Goal: Check status: Check status

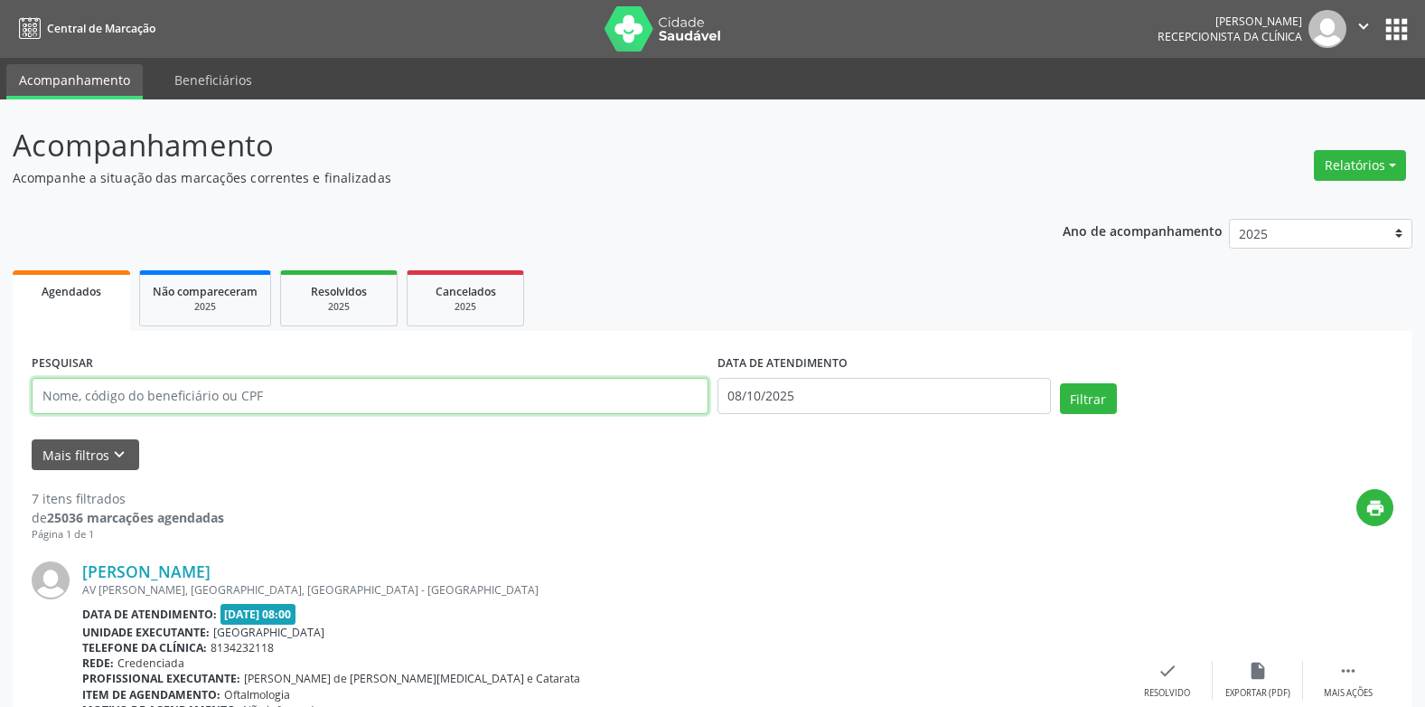
click at [241, 403] on input "text" at bounding box center [370, 396] width 677 height 36
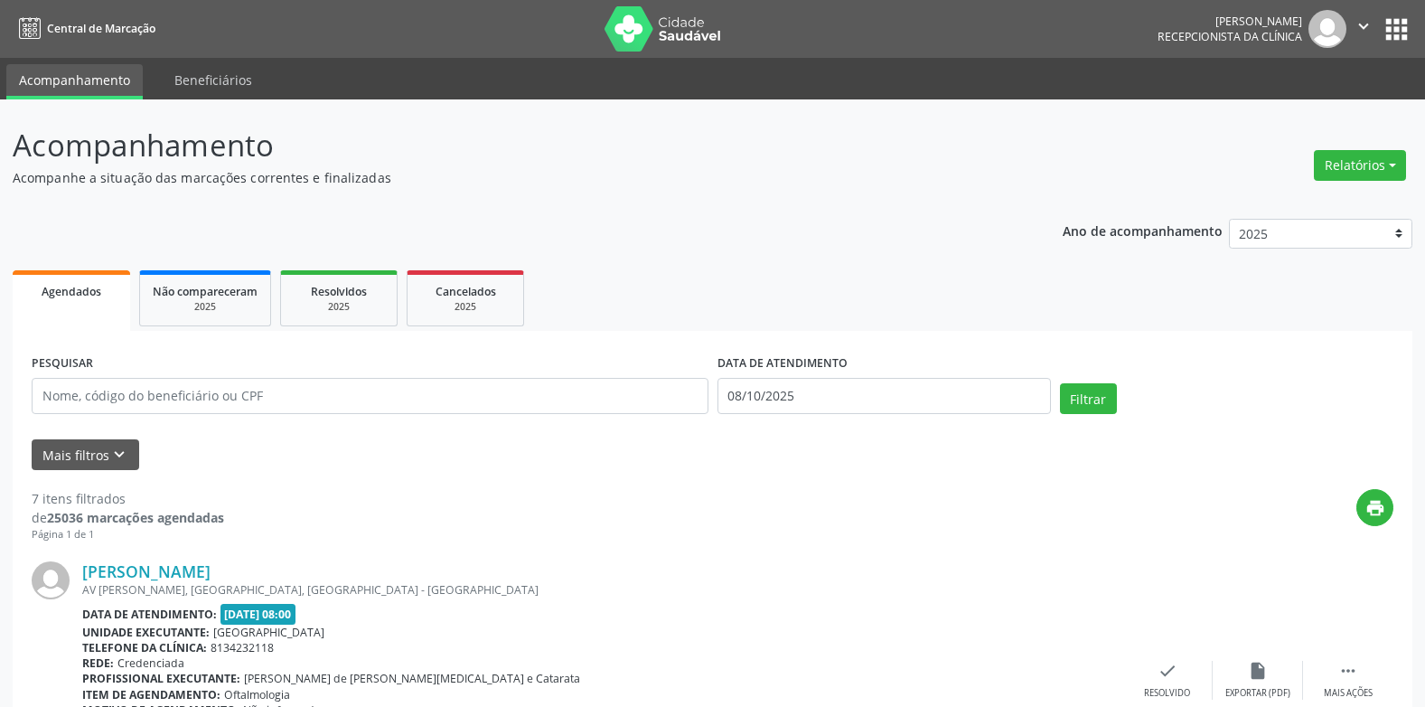
click at [117, 447] on icon "keyboard_arrow_down" at bounding box center [119, 455] width 20 height 20
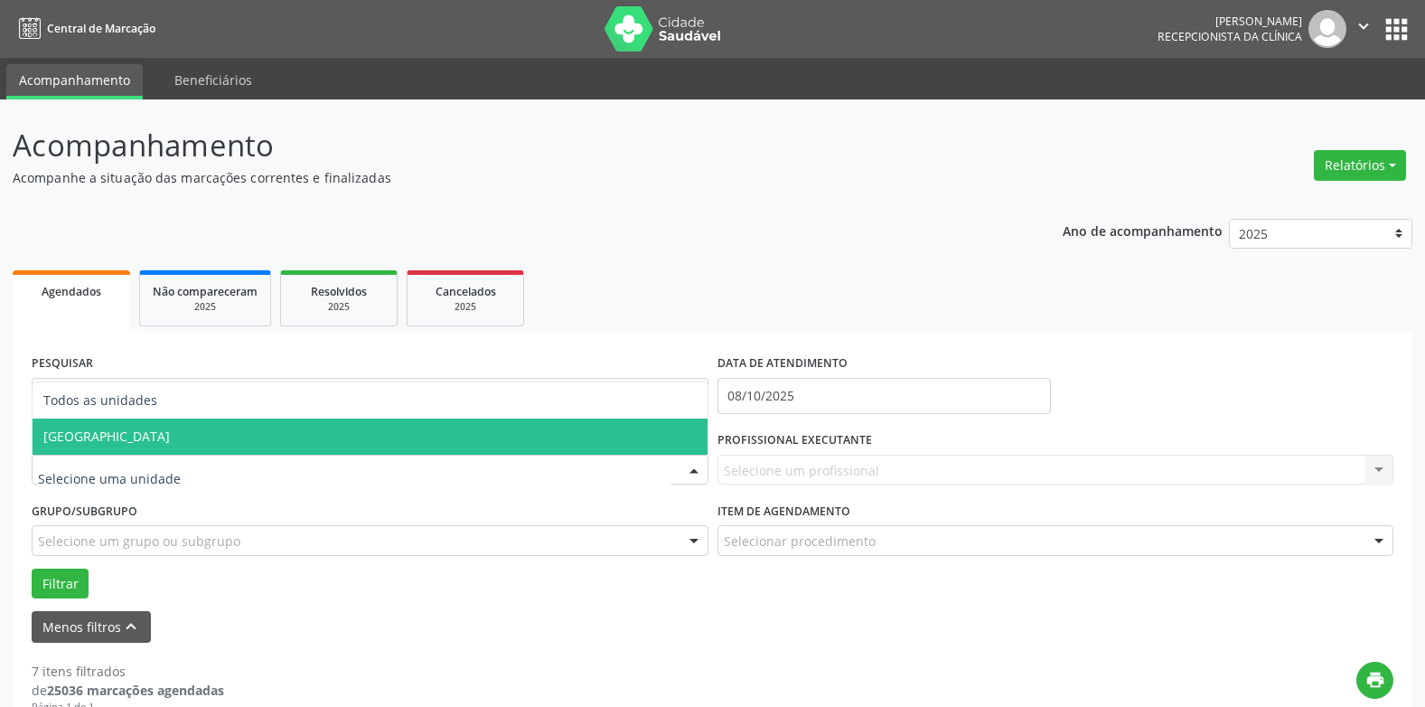
click at [124, 437] on span "[GEOGRAPHIC_DATA]" at bounding box center [370, 437] width 675 height 36
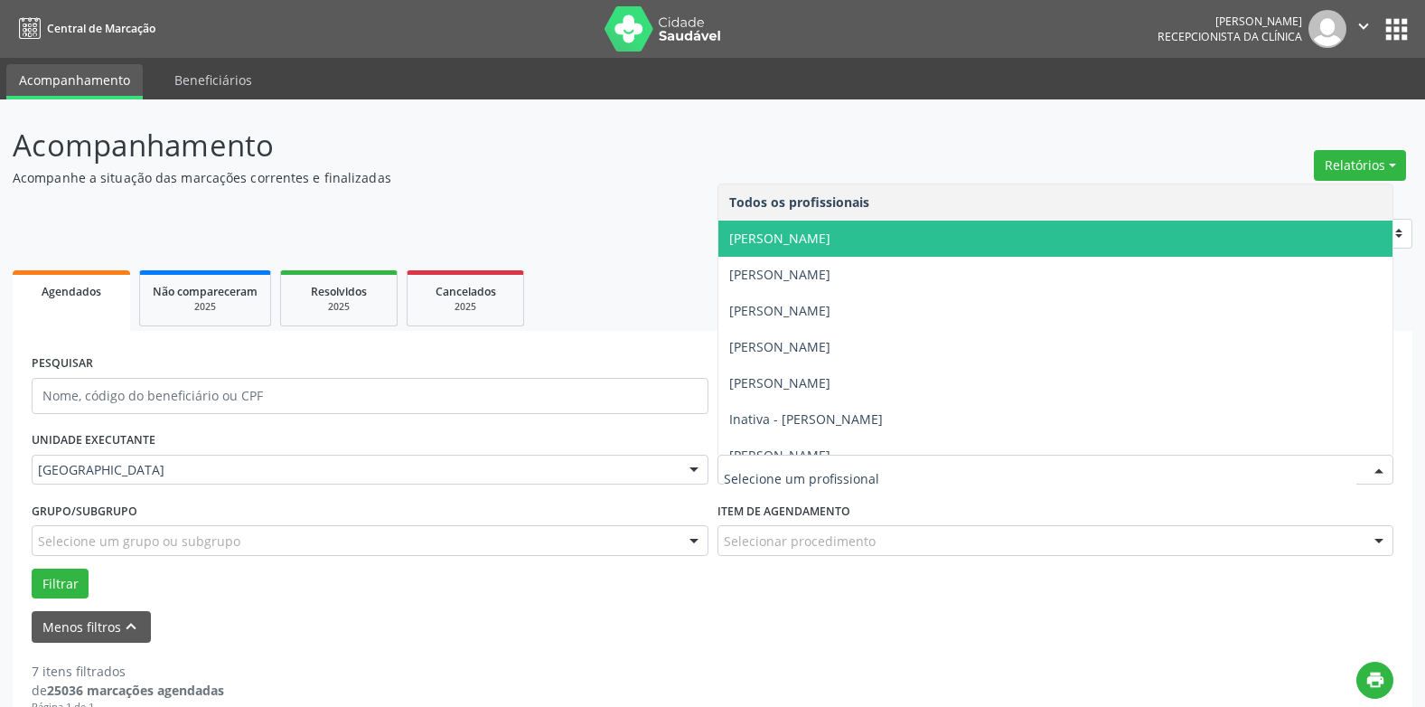
click at [831, 237] on span "[PERSON_NAME]" at bounding box center [779, 238] width 101 height 17
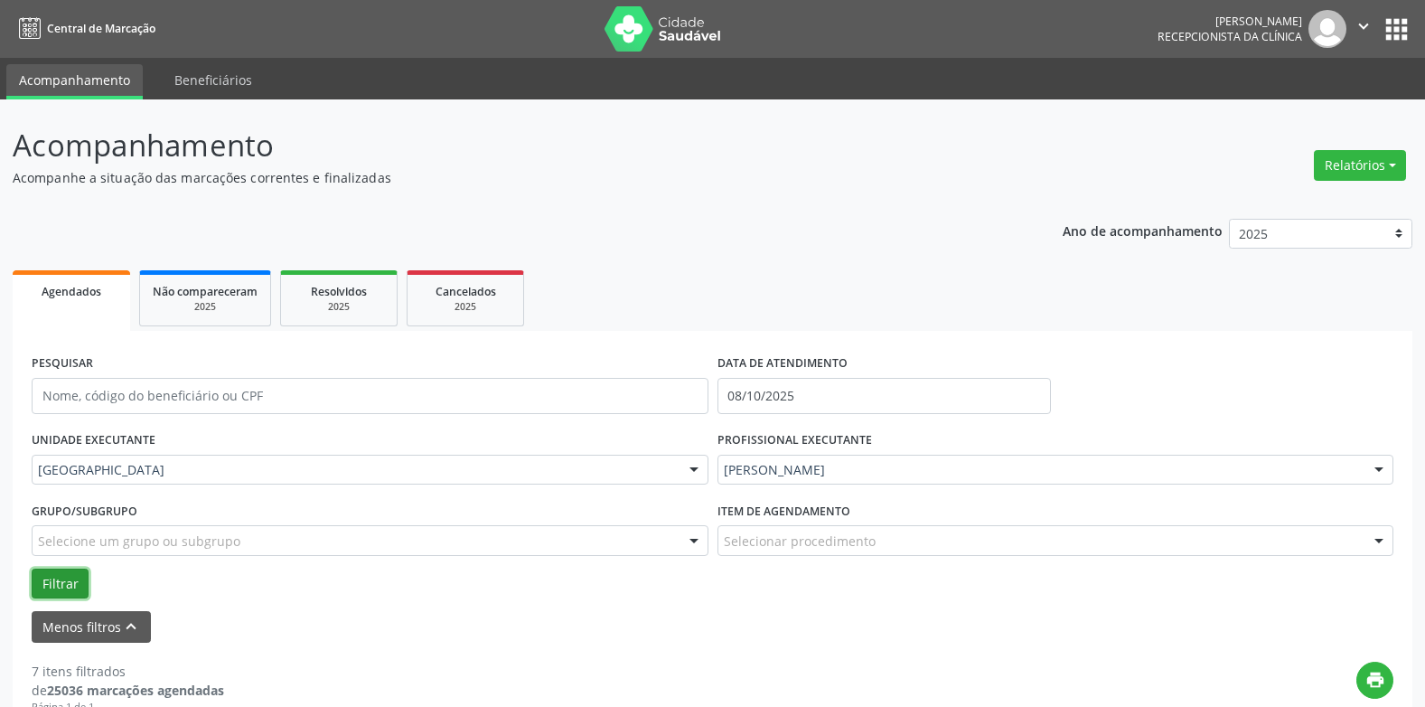
click at [50, 574] on button "Filtrar" at bounding box center [60, 584] width 57 height 31
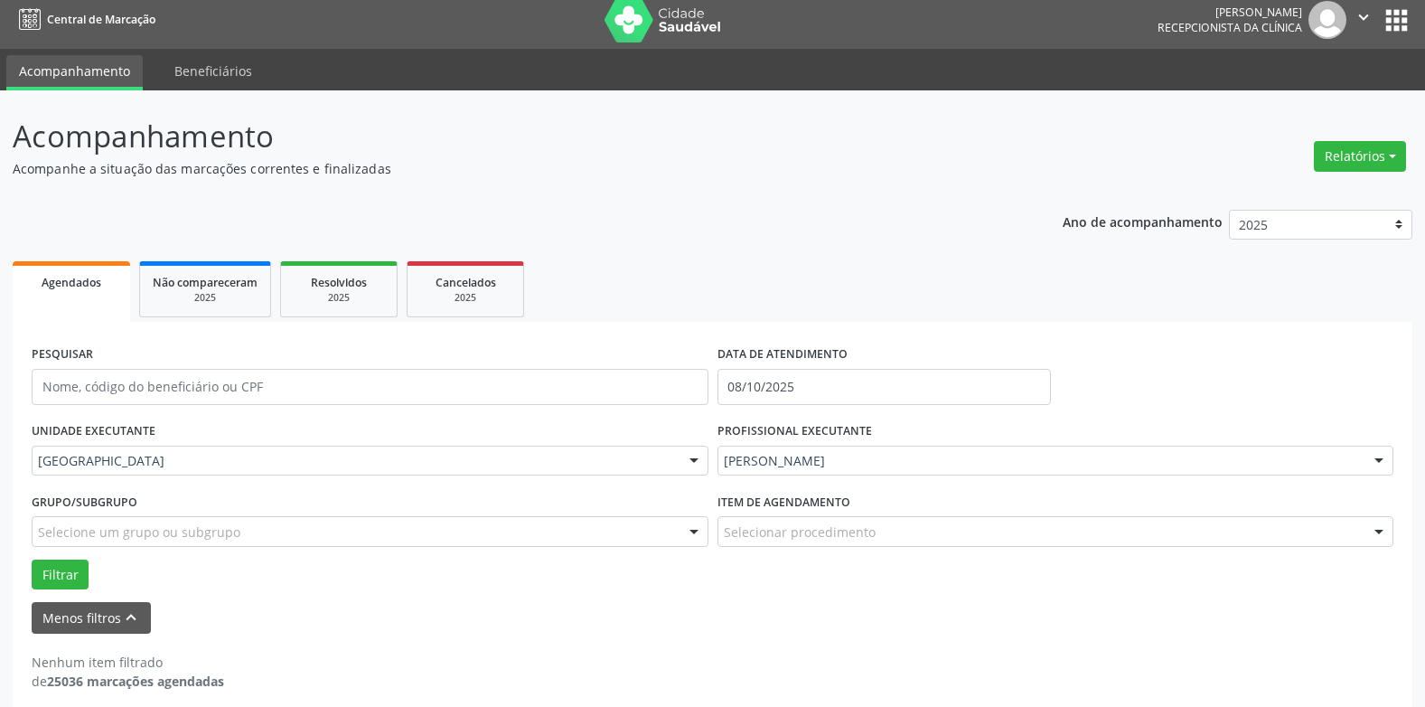
scroll to position [24, 0]
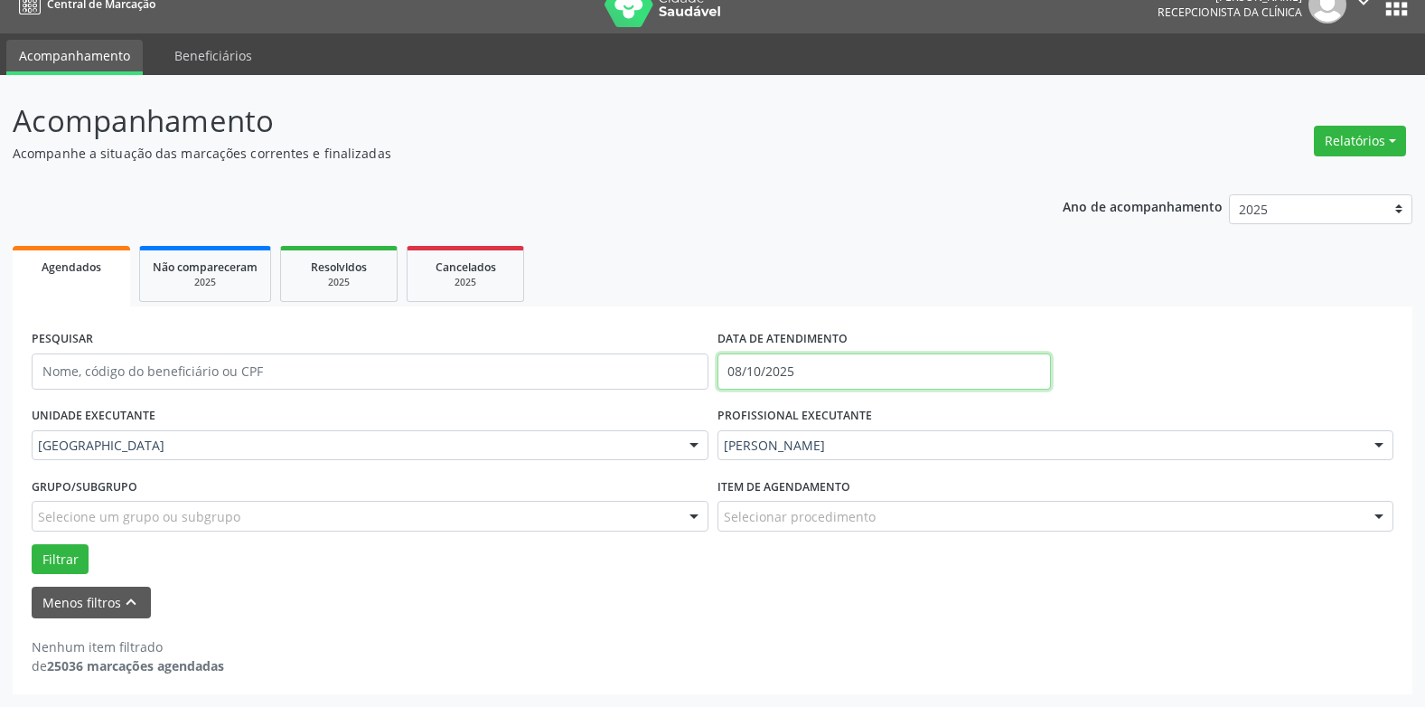
click at [764, 361] on input "08/10/2025" at bounding box center [885, 371] width 334 height 36
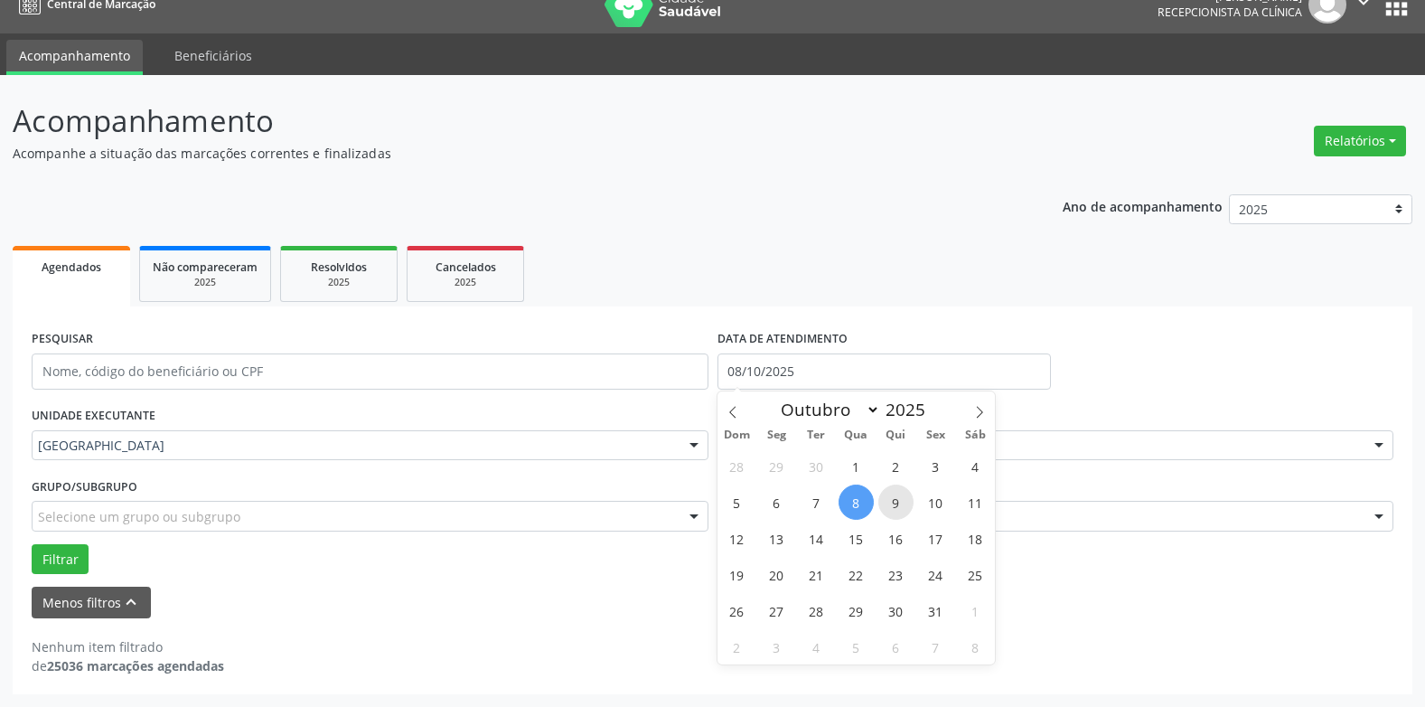
click at [889, 500] on span "9" at bounding box center [896, 501] width 35 height 35
type input "09/10/2025"
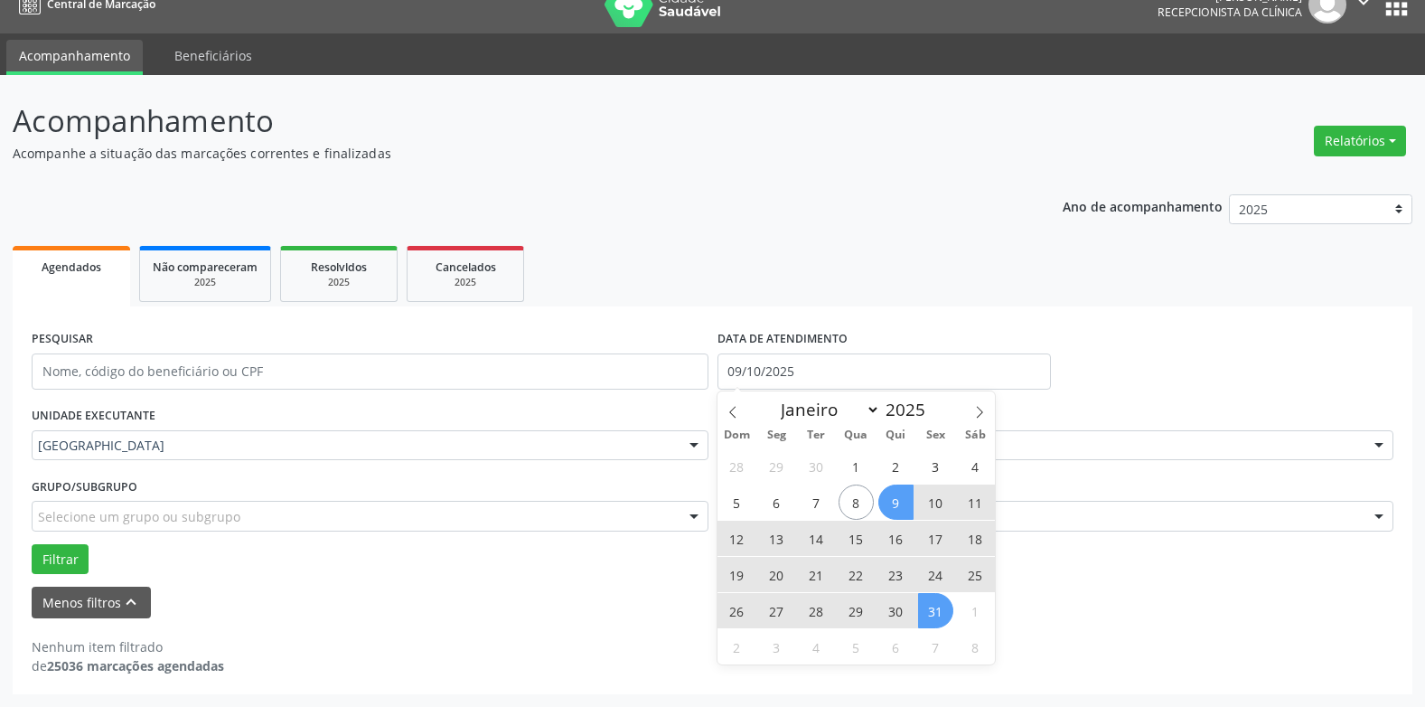
click at [937, 616] on span "31" at bounding box center [935, 610] width 35 height 35
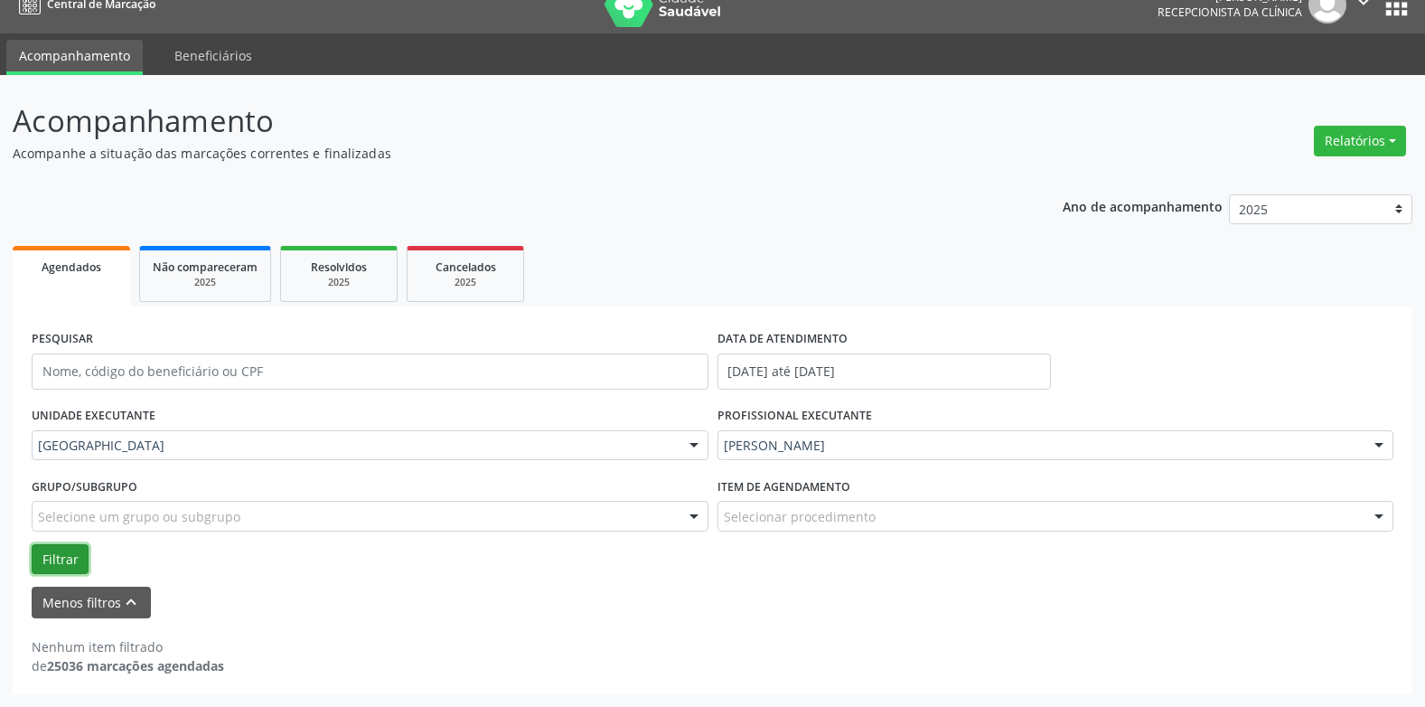
click at [62, 556] on button "Filtrar" at bounding box center [60, 559] width 57 height 31
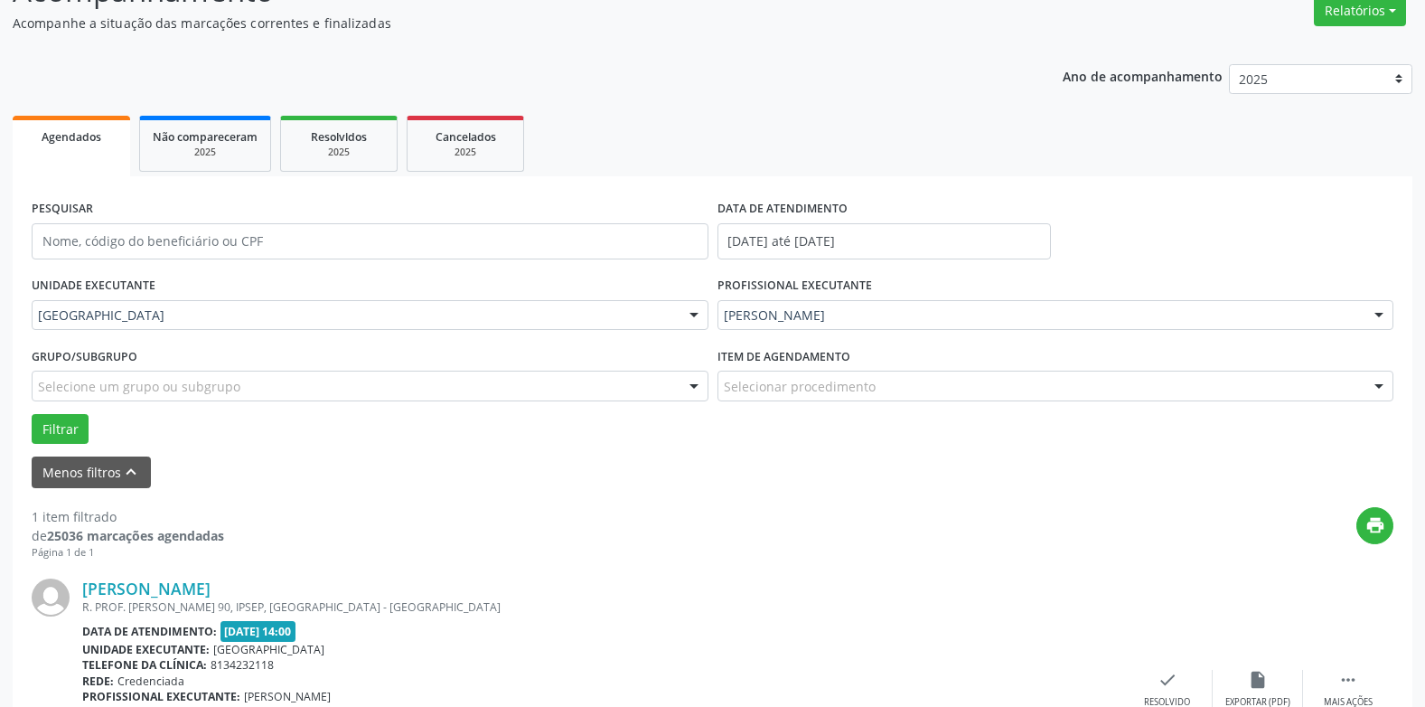
scroll to position [299, 0]
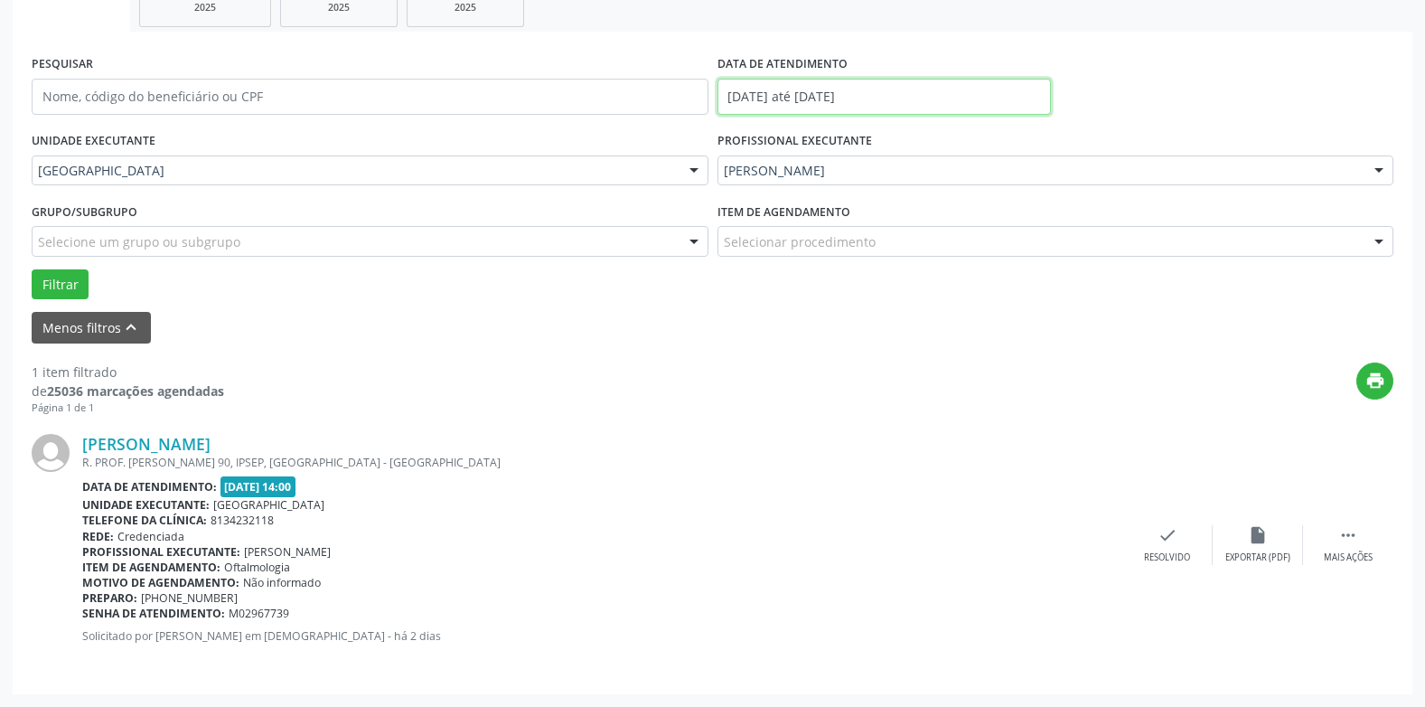
click at [837, 89] on input "[DATE] até [DATE]" at bounding box center [885, 97] width 334 height 36
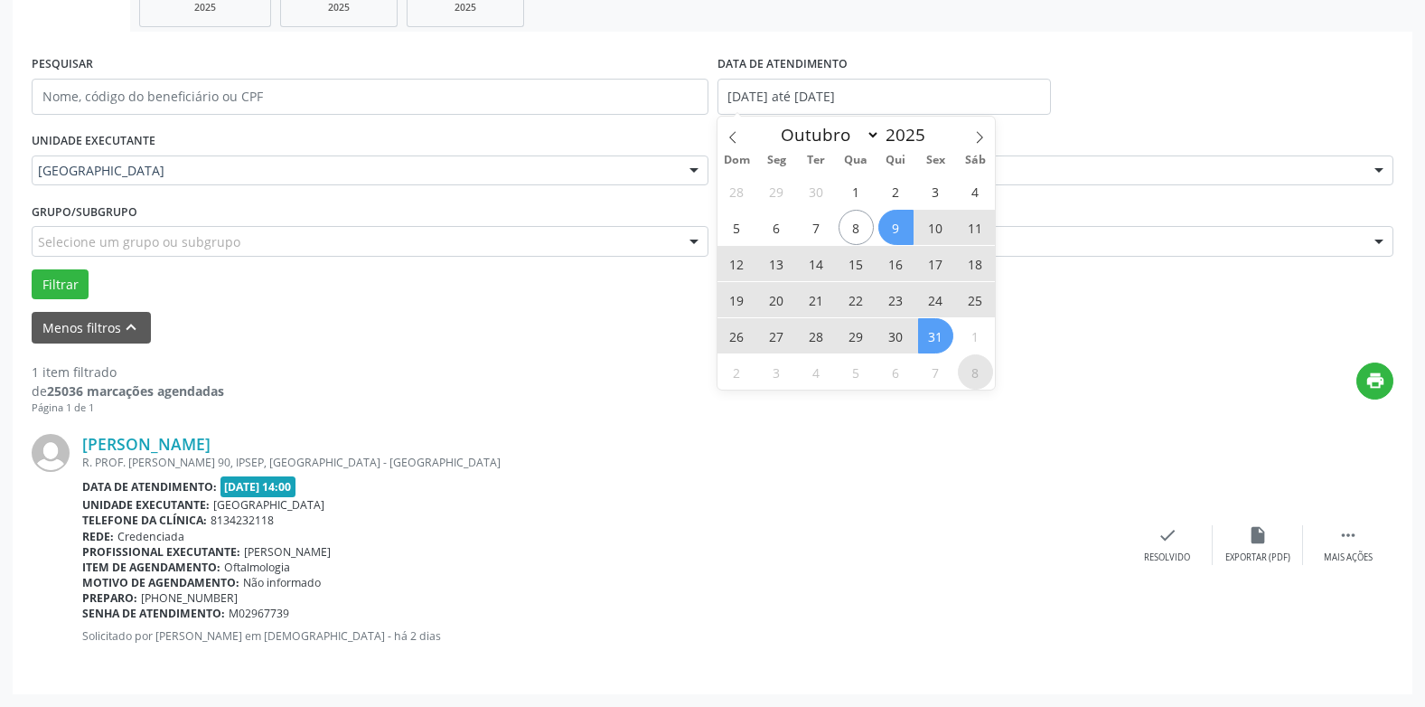
click at [969, 374] on span "8" at bounding box center [975, 371] width 35 height 35
type input "[DATE]"
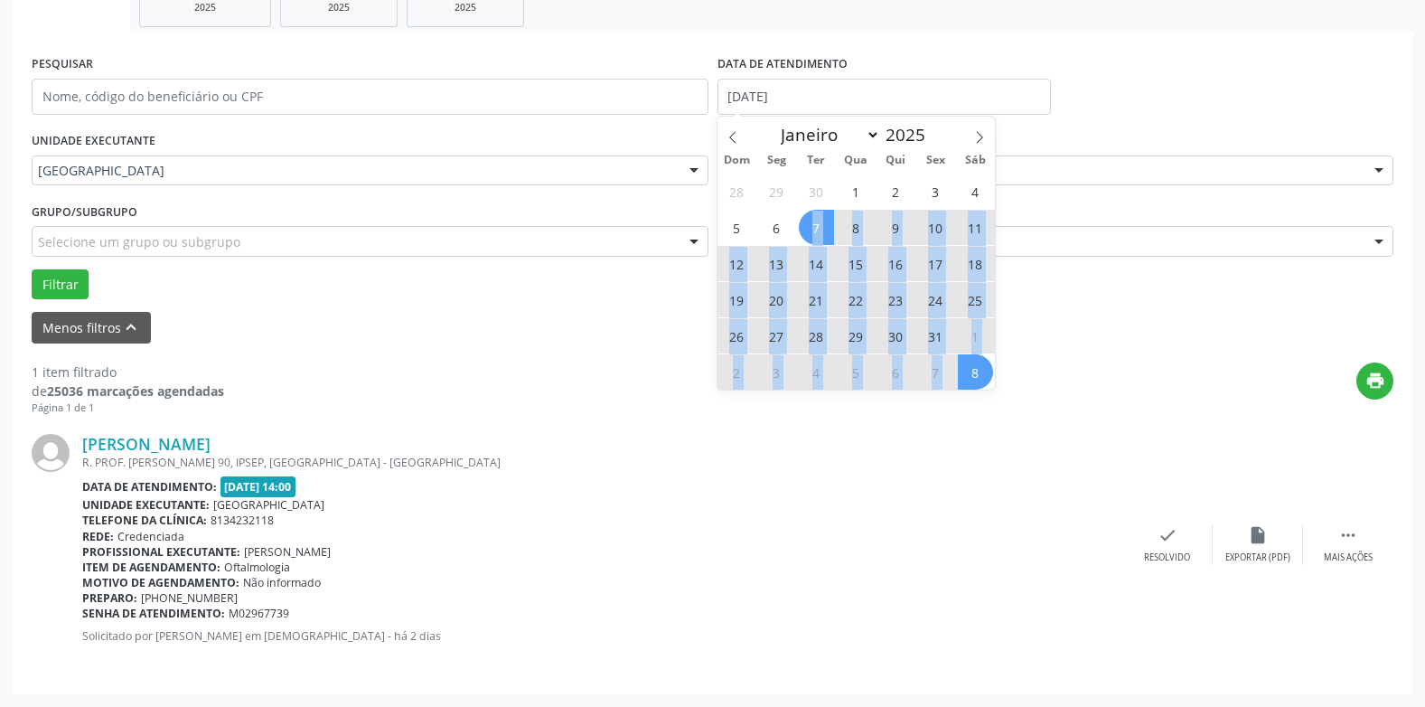
drag, startPoint x: 973, startPoint y: 365, endPoint x: 815, endPoint y: 222, distance: 212.4
click at [815, 222] on div "28 29 30 1 2 3 4 5 6 7 8 9 10 11 12 13 14 15 16 17 18 19 20 21 22 23 24 25 26 2…" at bounding box center [857, 281] width 278 height 217
click at [815, 222] on span "7" at bounding box center [816, 227] width 35 height 35
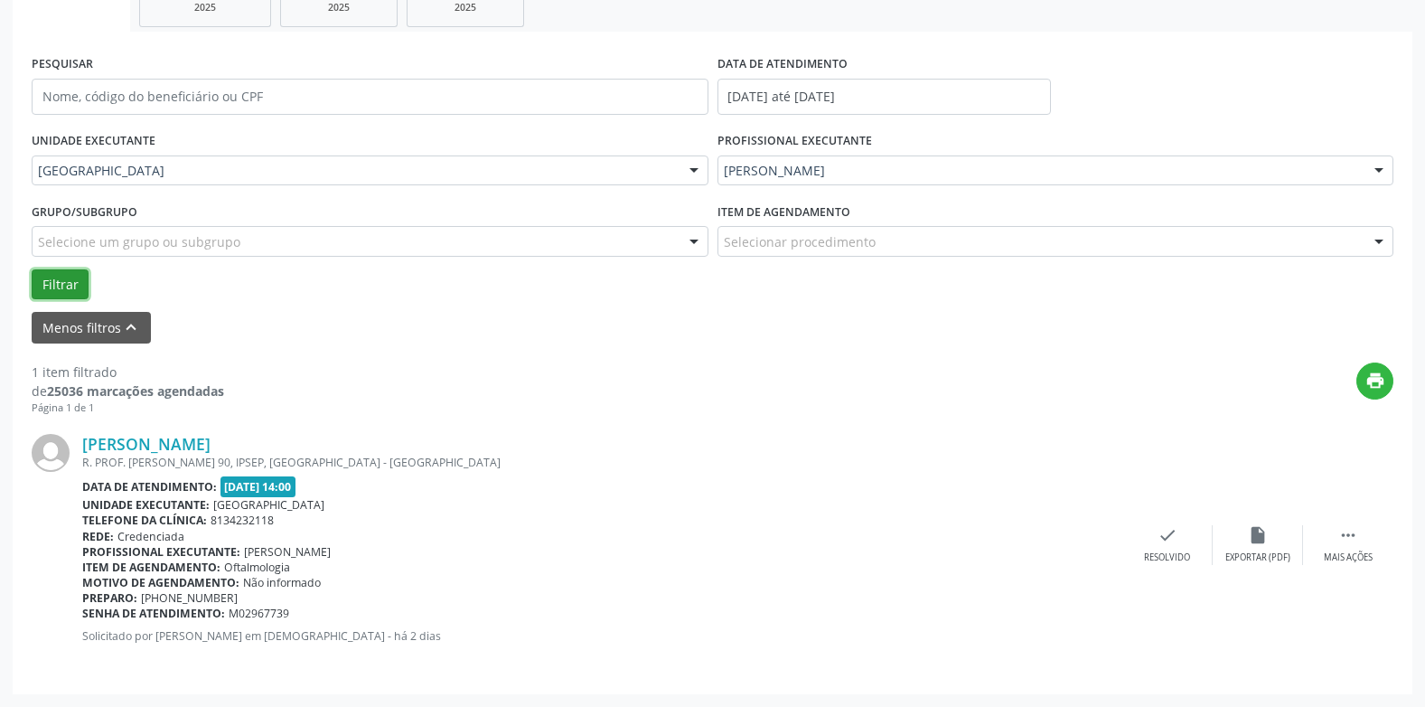
click at [61, 286] on button "Filtrar" at bounding box center [60, 284] width 57 height 31
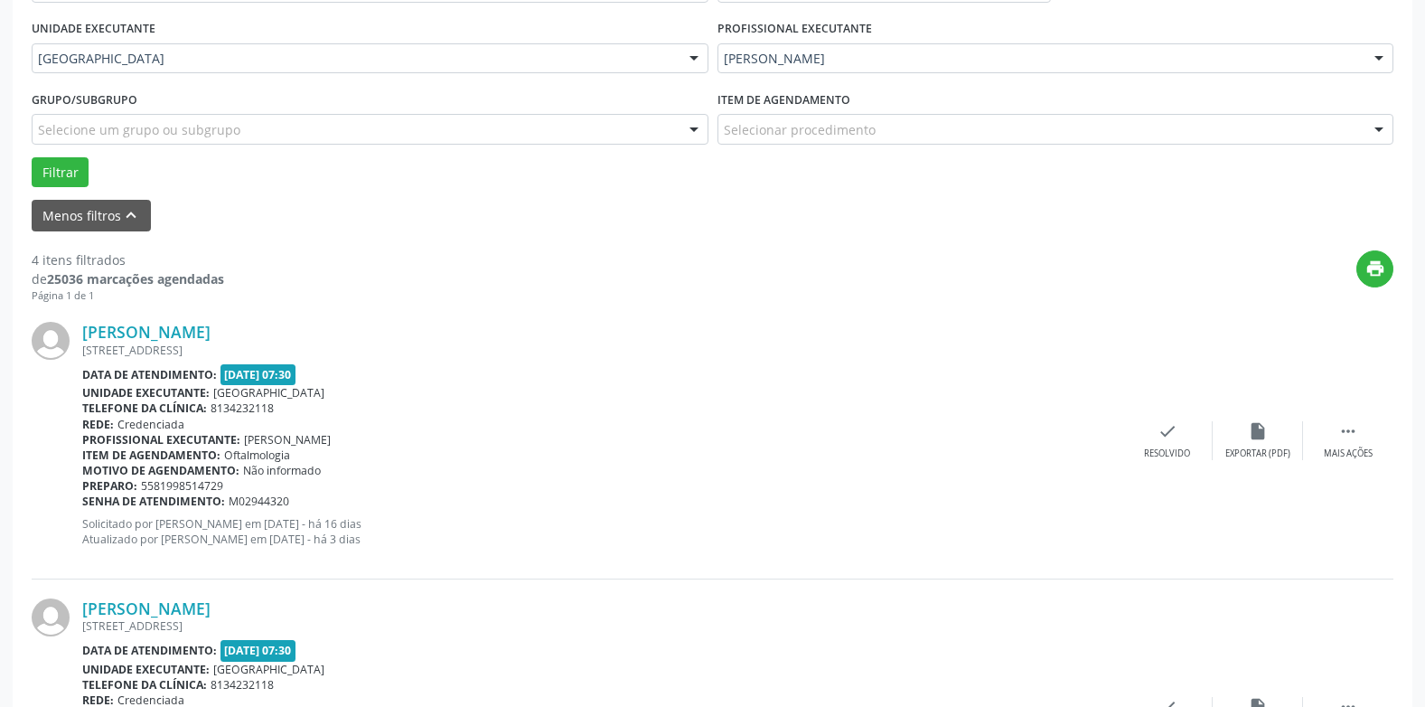
scroll to position [404, 0]
